Goal: Task Accomplishment & Management: Use online tool/utility

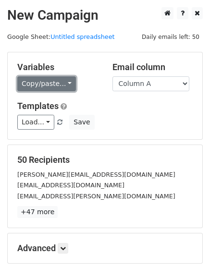
click at [29, 81] on link "Copy/paste..." at bounding box center [46, 83] width 59 height 15
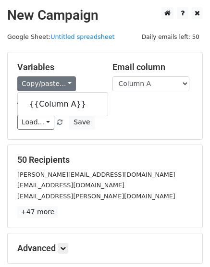
click at [24, 225] on div "50 Recipients garner-taleon@eldercarehomehealth.com makinsipe@seniorhelpers.ca …" at bounding box center [105, 186] width 194 height 83
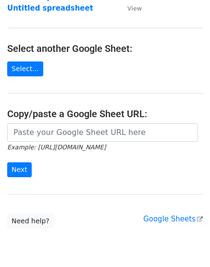
scroll to position [180, 0]
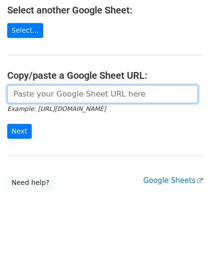
click at [58, 95] on input "url" at bounding box center [102, 94] width 190 height 18
paste input "https://docs.google.com/spreadsheets/d/1-V2LQa-3s1OfFNBZ8F4bJop88ZARxa_UeWnK_7j…"
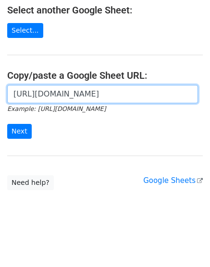
scroll to position [0, 204]
type input "https://docs.google.com/spreadsheets/d/1-V2LQa-3s1OfFNBZ8F4bJop88ZARxa_UeWnK_7j…"
click at [7, 124] on input "Next" at bounding box center [19, 131] width 24 height 15
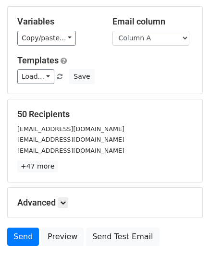
scroll to position [106, 0]
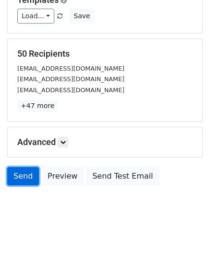
click at [25, 172] on link "Send" at bounding box center [23, 176] width 32 height 18
